Goal: Task Accomplishment & Management: Use online tool/utility

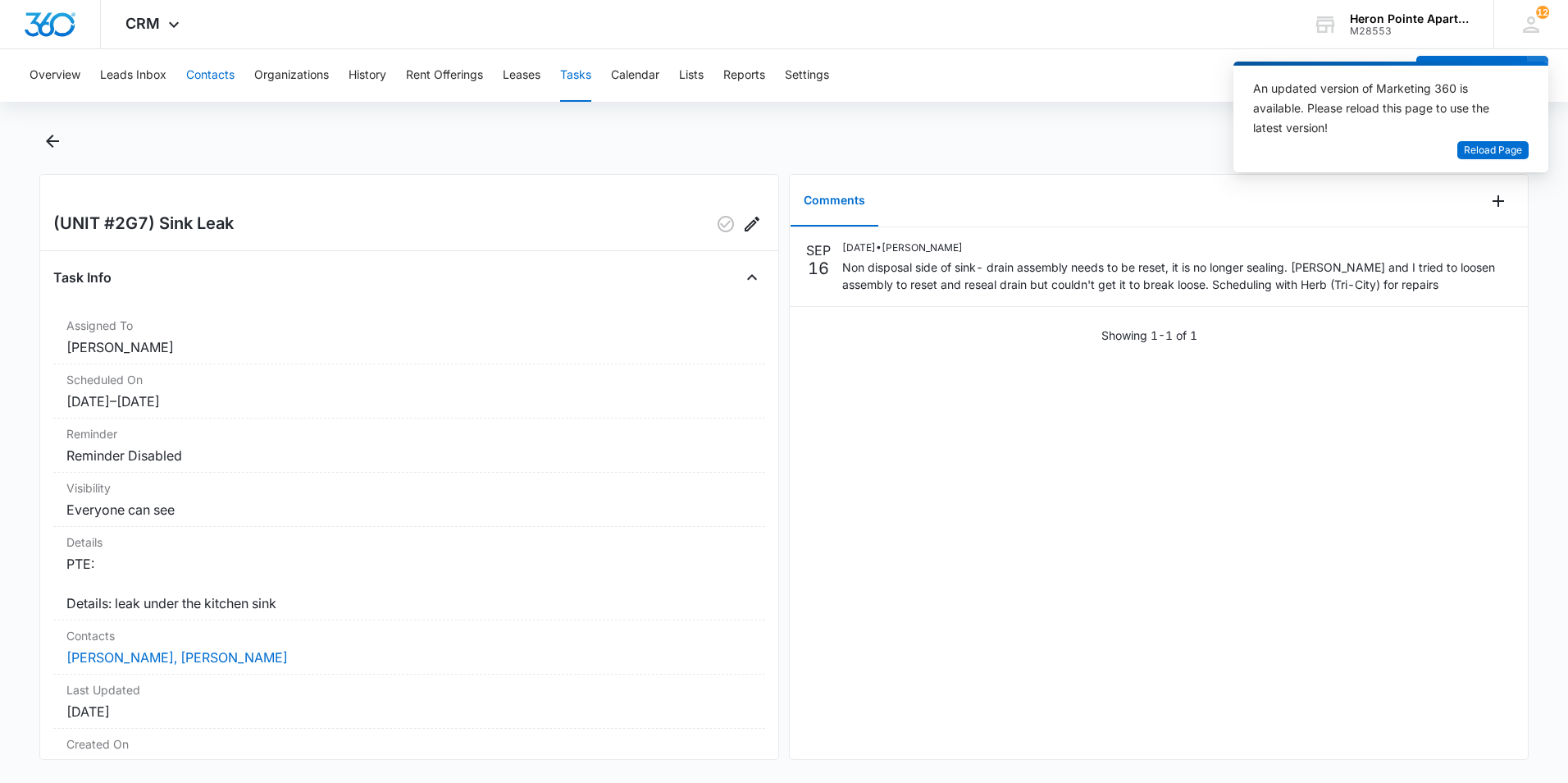
click at [222, 69] on button "Contacts" at bounding box center [209, 75] width 48 height 53
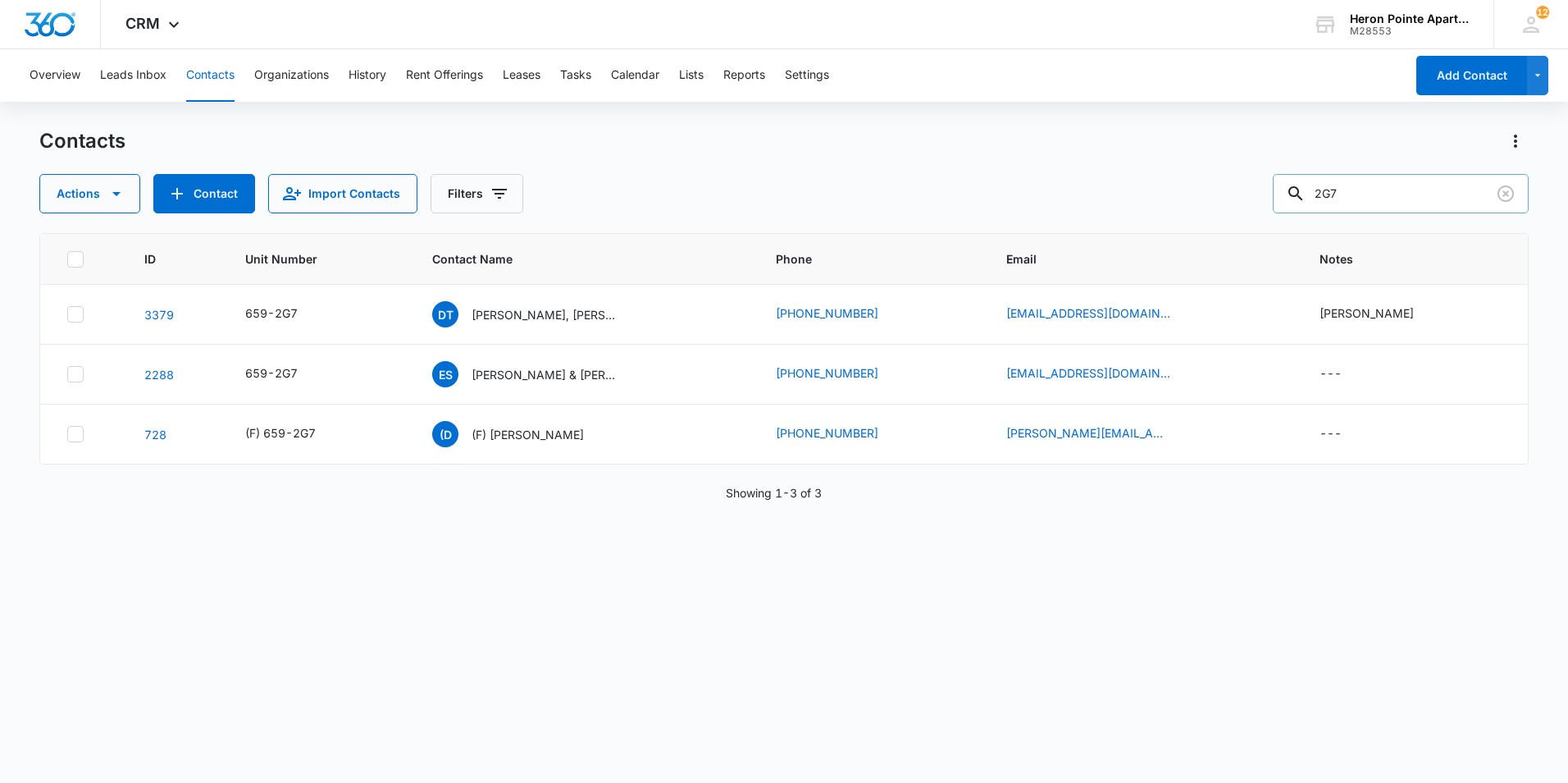
click at [1384, 189] on input "2G7" at bounding box center [1401, 194] width 256 height 39
type input "2"
type input "c4"
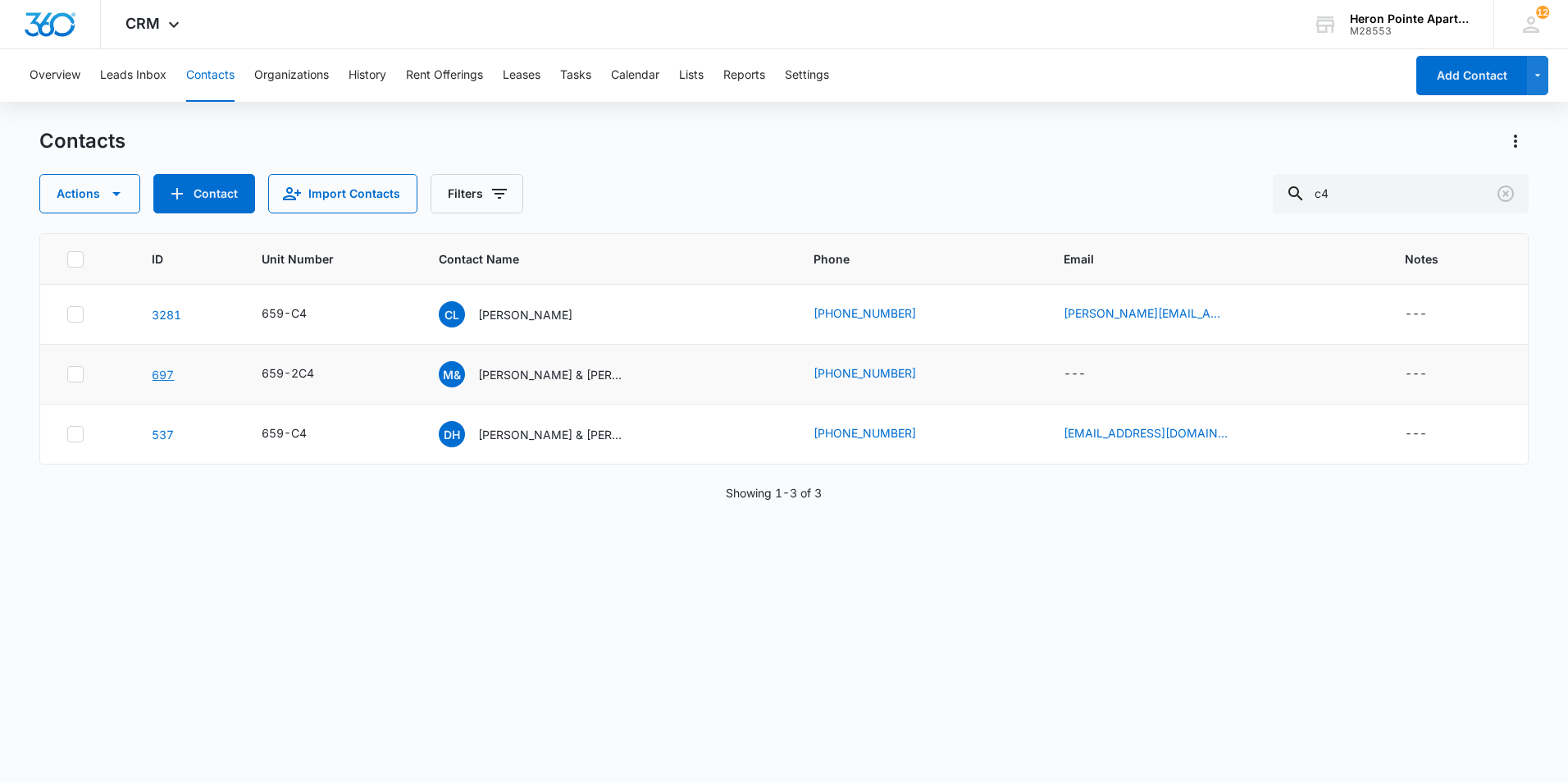
click at [157, 372] on link "697" at bounding box center [162, 375] width 22 height 14
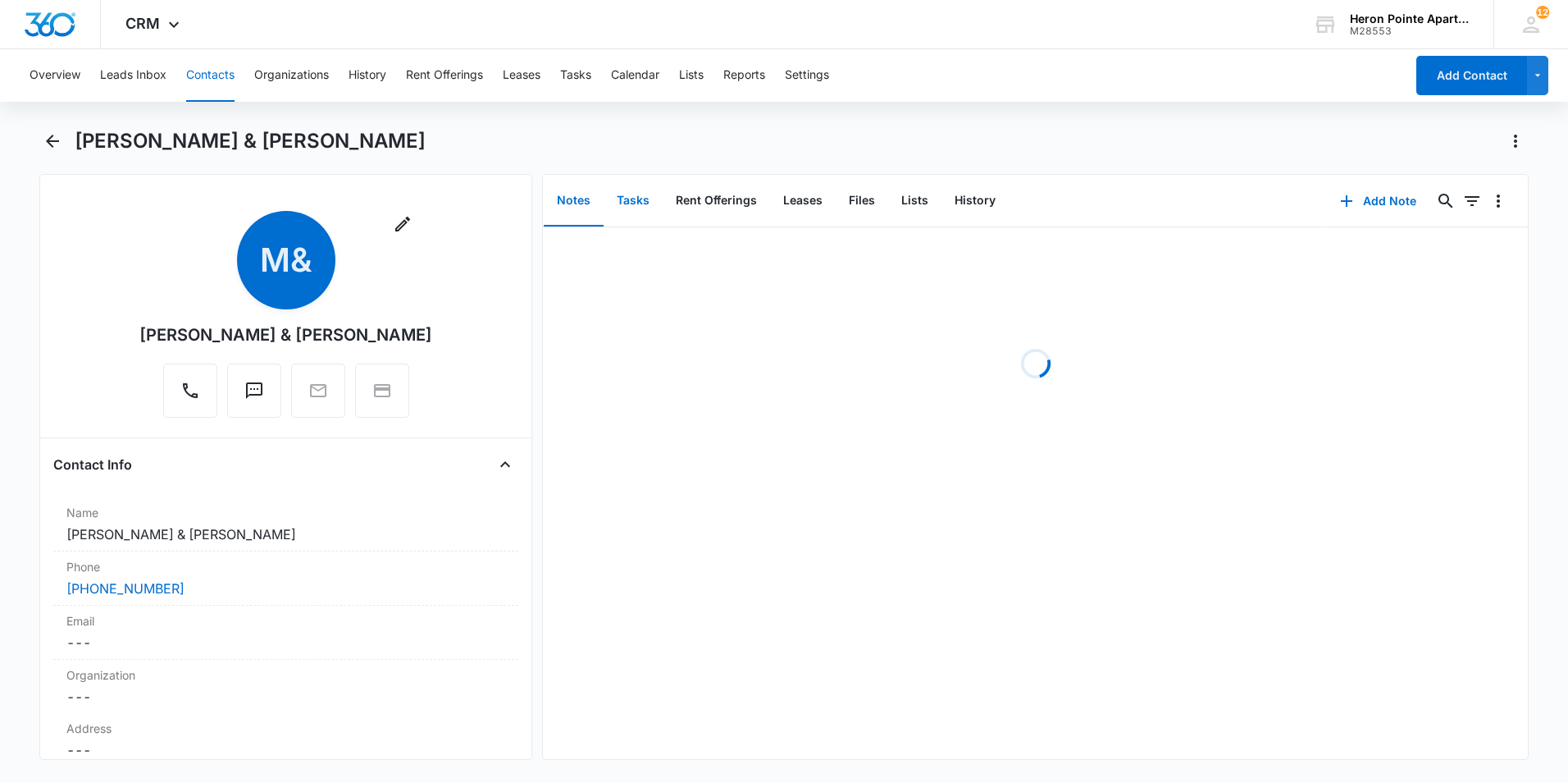
click at [636, 206] on button "Tasks" at bounding box center [633, 201] width 59 height 51
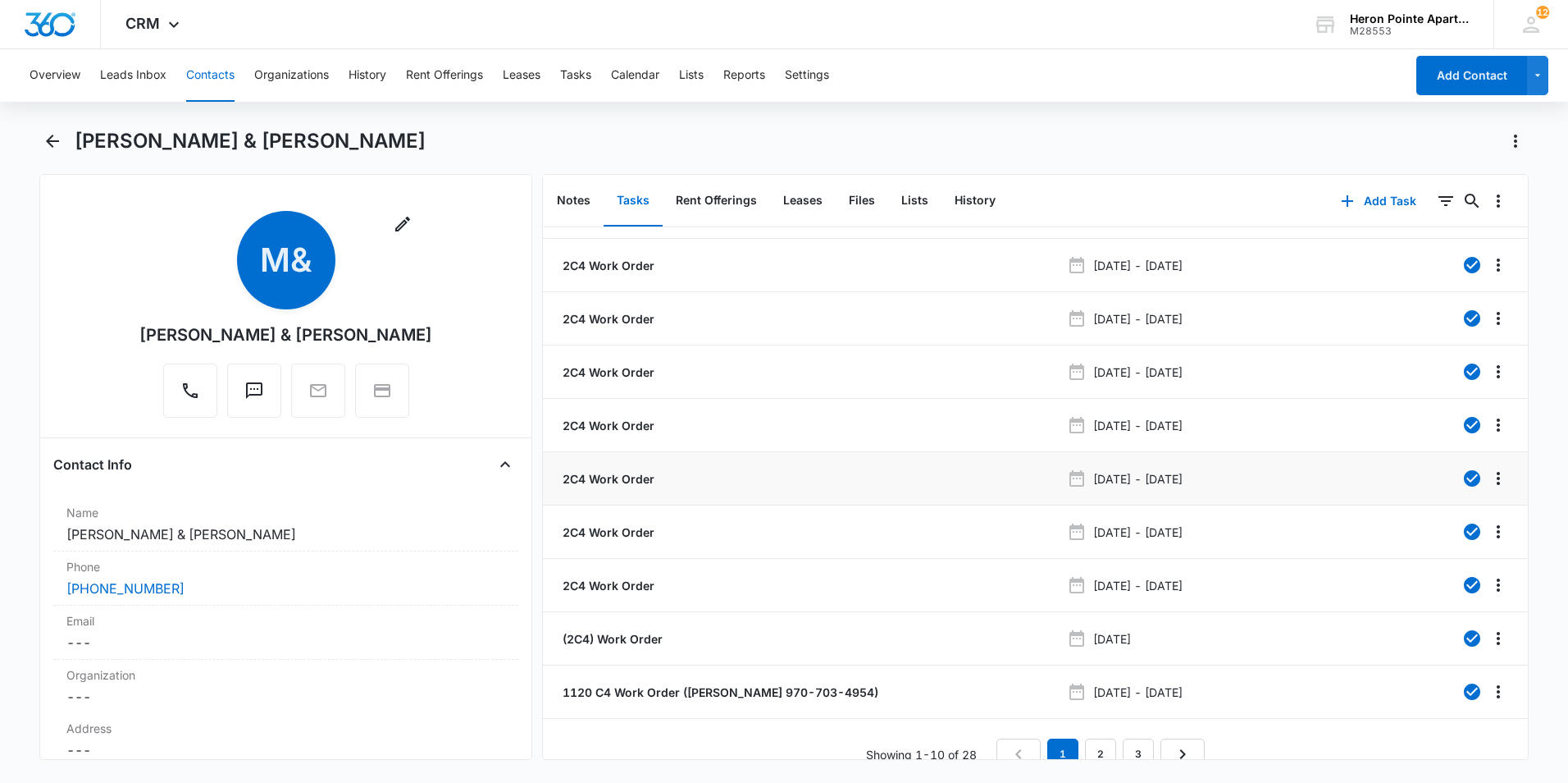
scroll to position [65, 0]
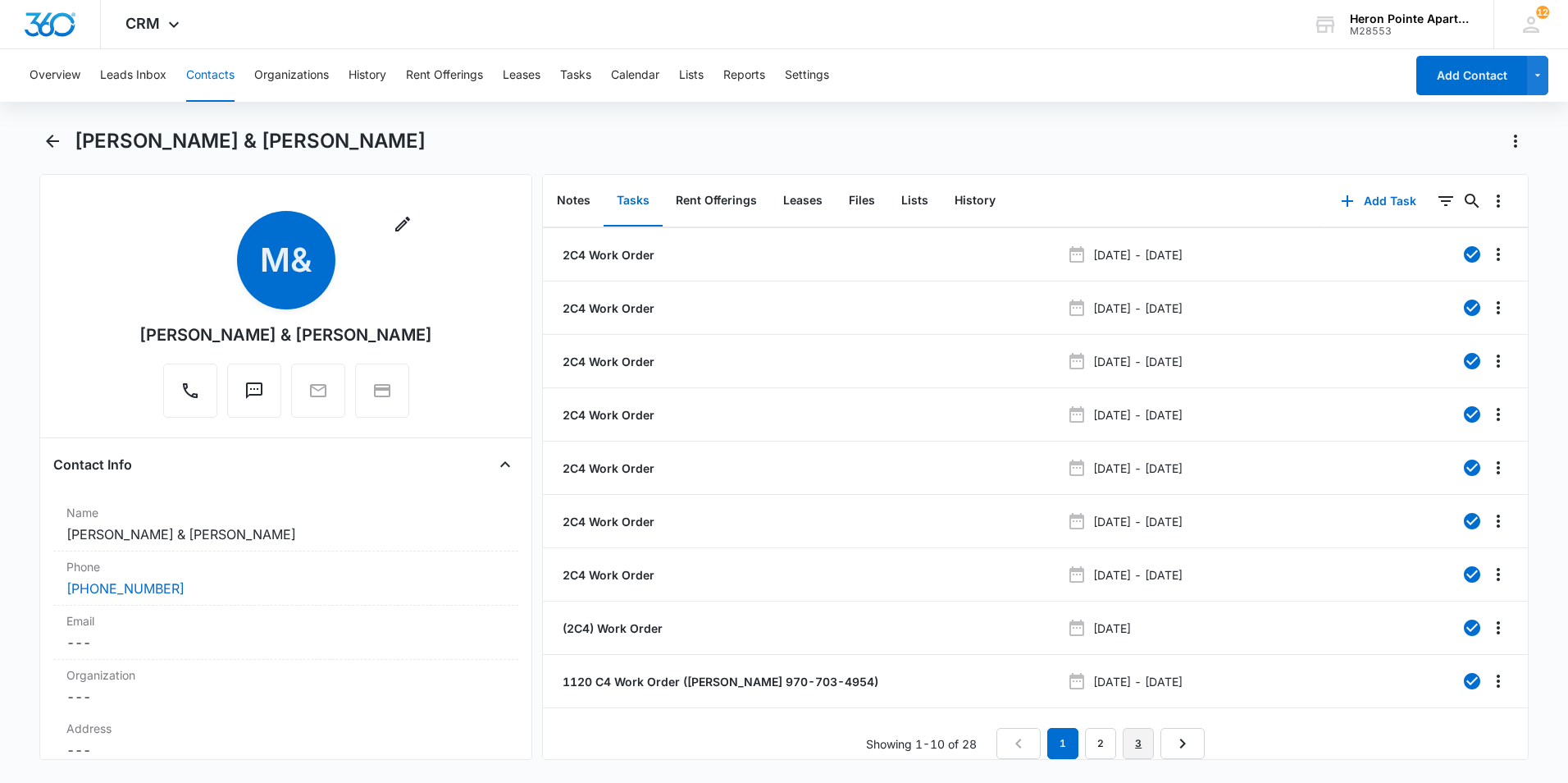
click at [1125, 728] on link "3" at bounding box center [1139, 744] width 31 height 31
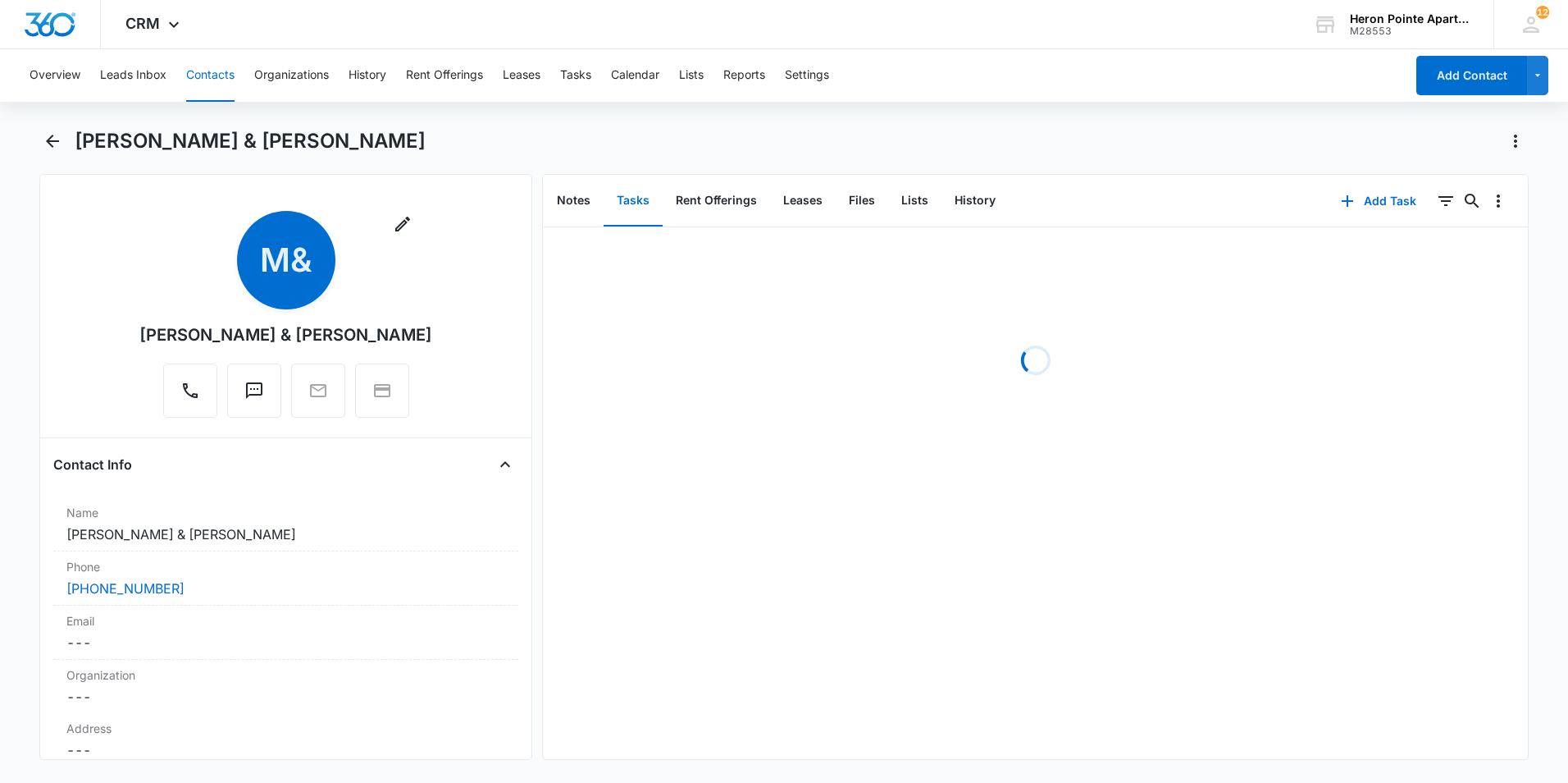
scroll to position [0, 0]
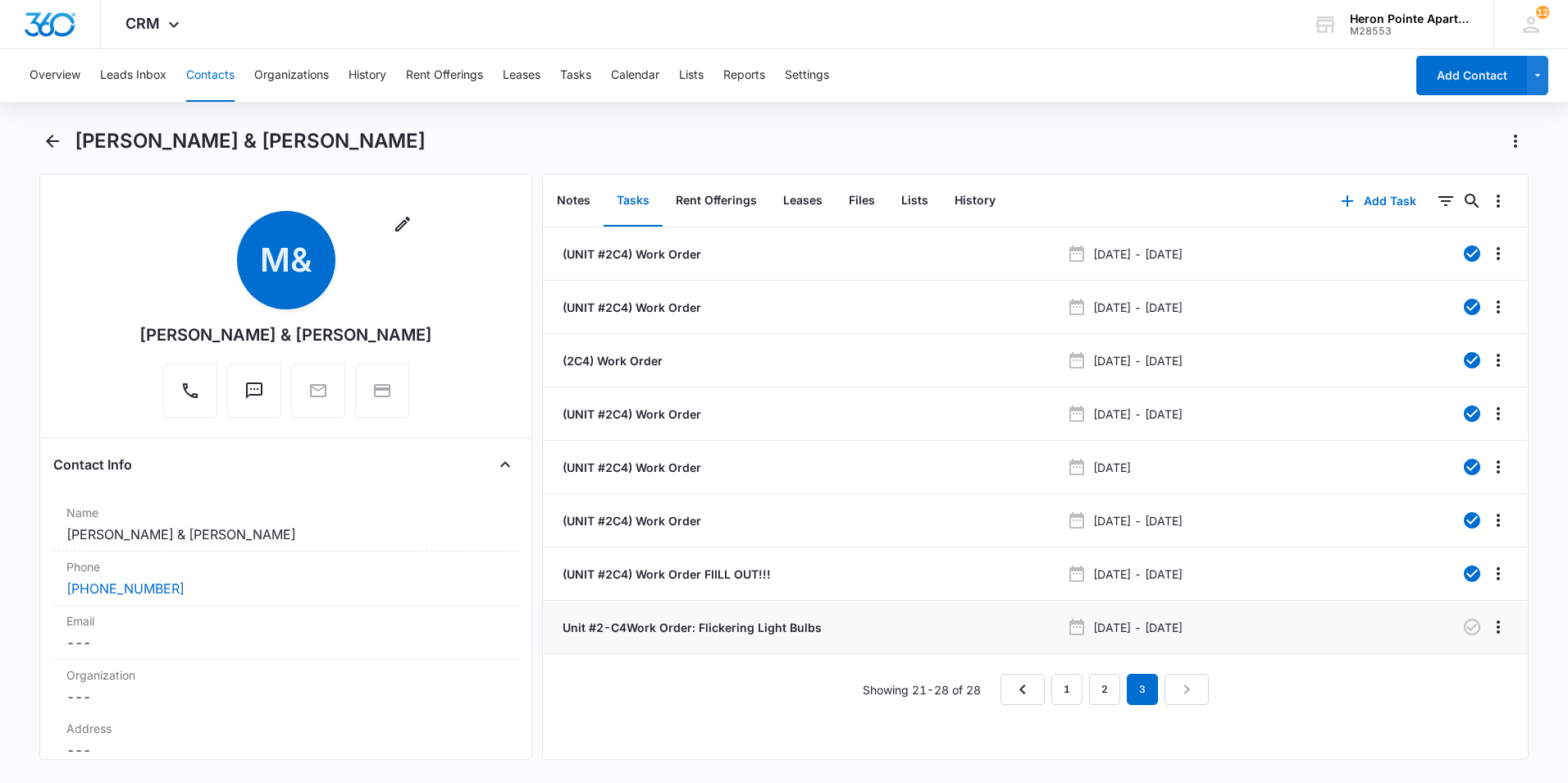
click at [808, 632] on p "Unit #2-C4Work Order: Flickering Light Bulbs" at bounding box center [691, 627] width 262 height 18
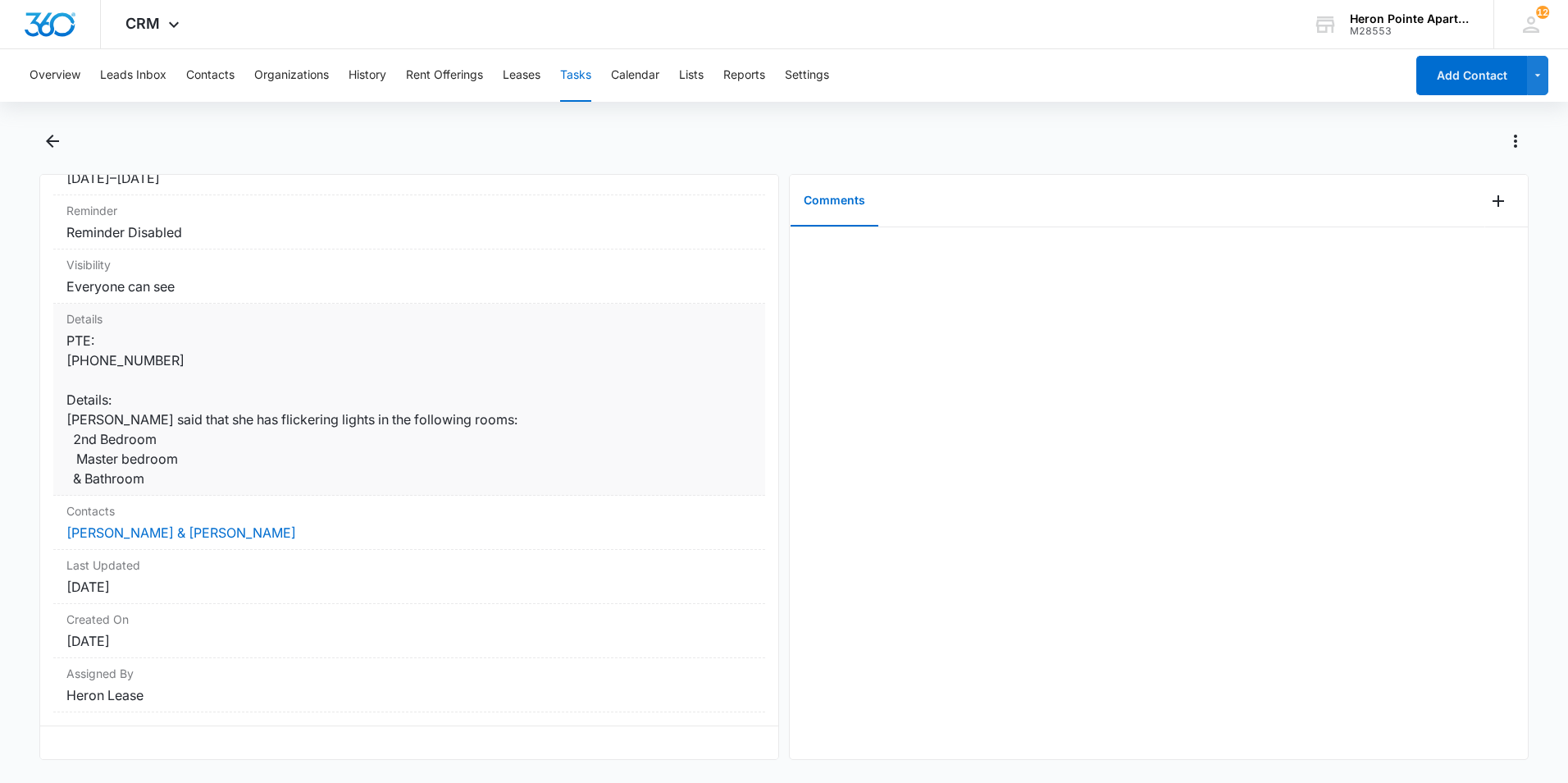
scroll to position [236, 0]
click at [1095, 277] on div at bounding box center [1158, 492] width 739 height 531
